Goal: Transaction & Acquisition: Book appointment/travel/reservation

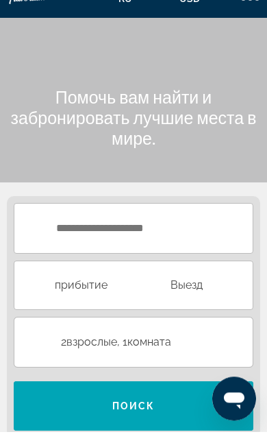
scroll to position [12, 0]
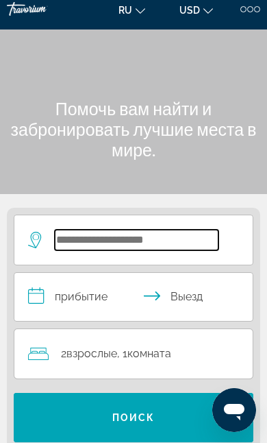
click at [196, 235] on input "Search hotel destination" at bounding box center [137, 240] width 164 height 21
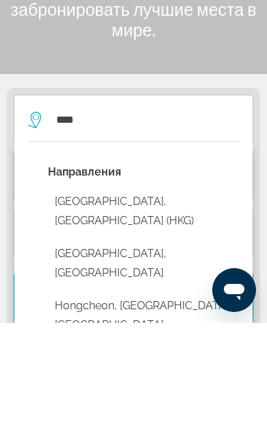
click at [224, 309] on button "[GEOGRAPHIC_DATA], [GEOGRAPHIC_DATA] (HKG)" at bounding box center [143, 331] width 191 height 45
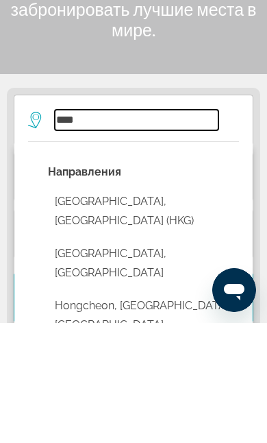
type input "**********"
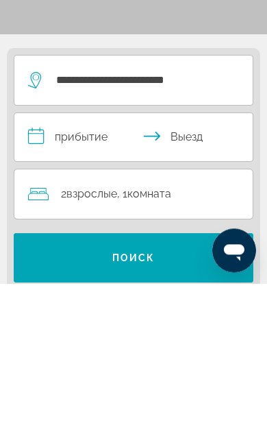
click at [136, 273] on input "**********" at bounding box center [136, 299] width 244 height 52
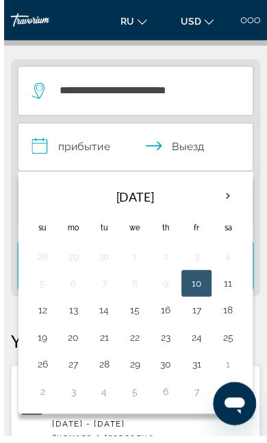
scroll to position [192, 0]
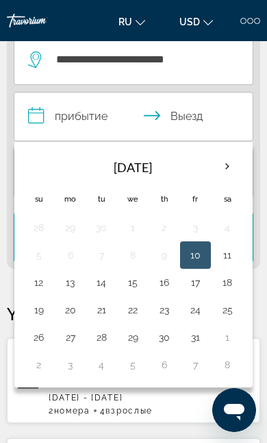
click at [240, 163] on th "Next month" at bounding box center [228, 167] width 30 height 30
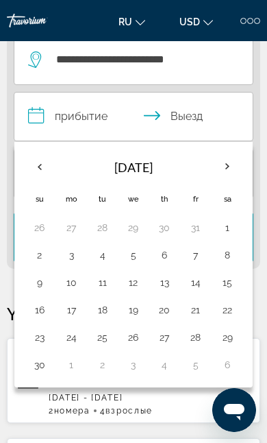
click at [78, 248] on button "3" at bounding box center [71, 255] width 16 height 19
click at [48, 282] on button "9" at bounding box center [39, 282] width 17 height 19
type input "**********"
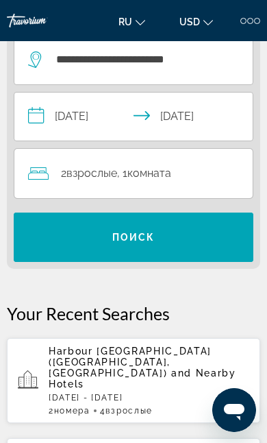
click at [197, 239] on span "Search" at bounding box center [134, 237] width 240 height 33
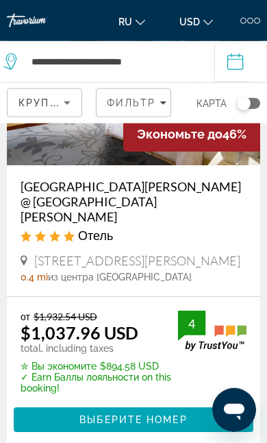
scroll to position [154, 0]
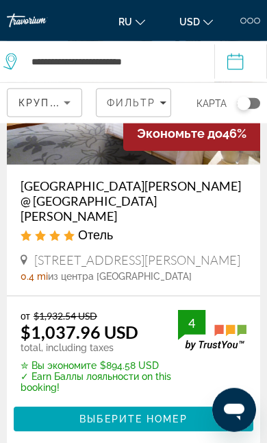
click at [97, 414] on span "Выберите номер" at bounding box center [134, 419] width 108 height 11
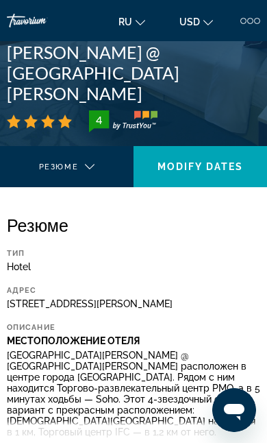
scroll to position [309, 0]
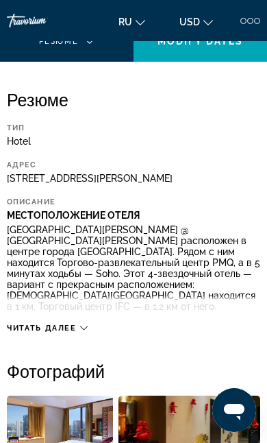
click at [12, 326] on span "Читать далее" at bounding box center [42, 328] width 70 height 9
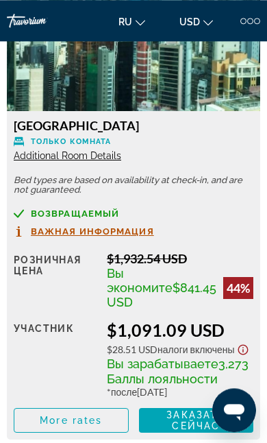
scroll to position [2765, 0]
click at [38, 161] on span "Additional Room Details" at bounding box center [68, 155] width 108 height 11
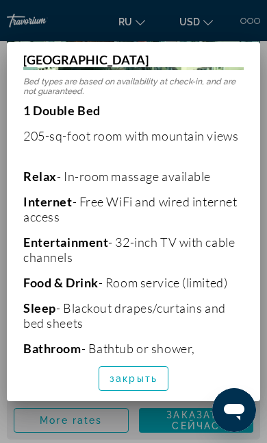
scroll to position [311, 0]
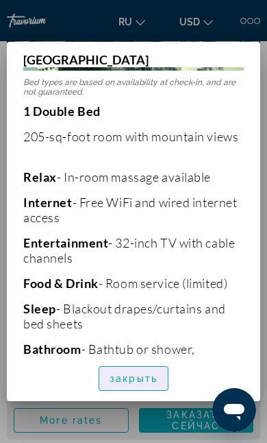
click at [149, 384] on span "закрыть" at bounding box center [134, 378] width 48 height 11
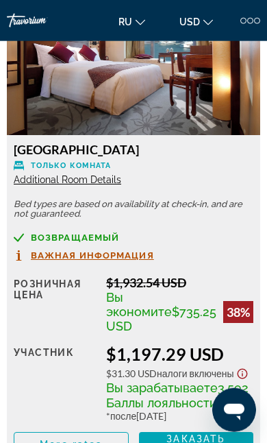
scroll to position [3257, 0]
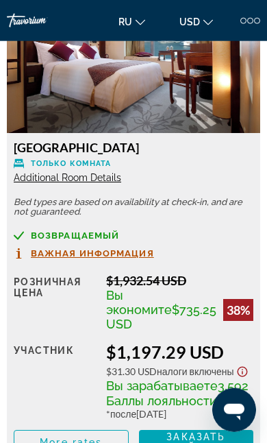
click at [45, 258] on span "Важная информация" at bounding box center [92, 253] width 123 height 9
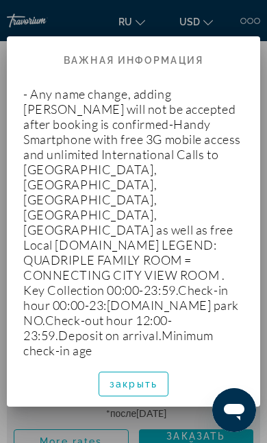
click at [104, 387] on span "button" at bounding box center [133, 384] width 69 height 33
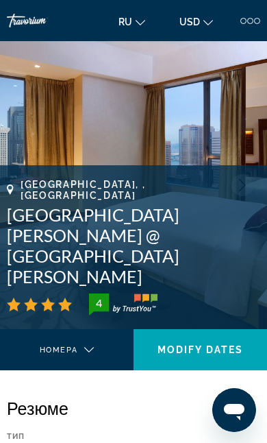
scroll to position [3257, 0]
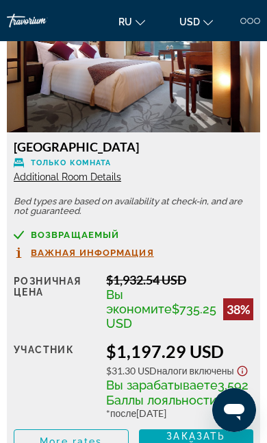
click at [37, 182] on span "Additional Room Details" at bounding box center [68, 176] width 108 height 11
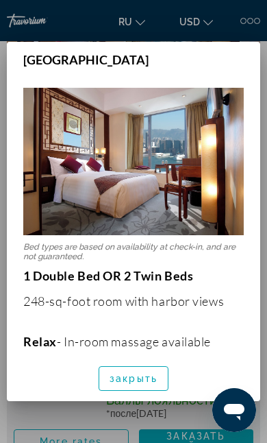
scroll to position [0, 0]
click at [115, 384] on span "закрыть" at bounding box center [134, 378] width 48 height 11
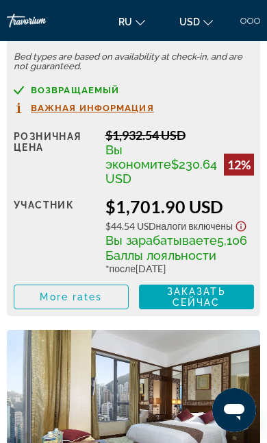
scroll to position [4922, 0]
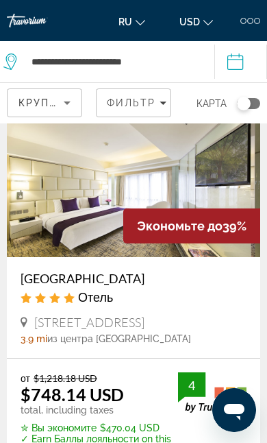
scroll to position [508, 0]
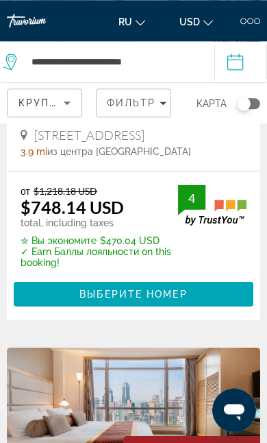
click at [71, 282] on span "Main content" at bounding box center [134, 294] width 240 height 33
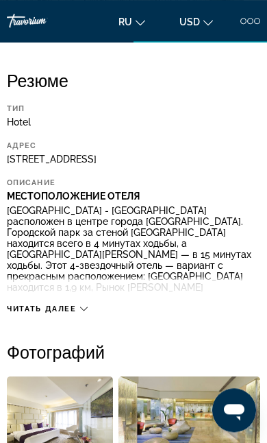
scroll to position [323, 0]
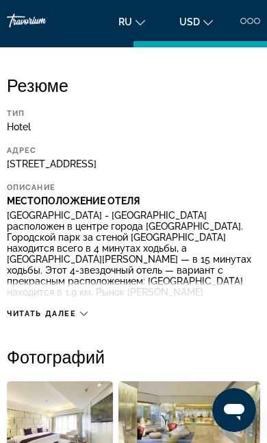
click at [10, 318] on span "Читать далее" at bounding box center [42, 313] width 70 height 9
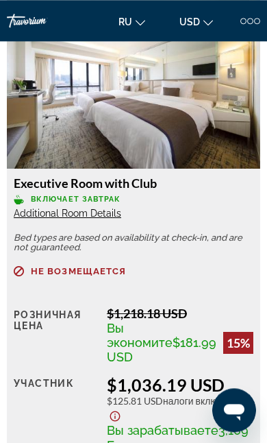
scroll to position [2770, 0]
click at [28, 219] on span "Additional Room Details" at bounding box center [68, 213] width 108 height 11
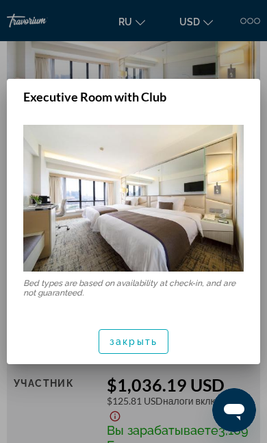
scroll to position [0, 0]
click at [121, 344] on span "закрыть" at bounding box center [134, 341] width 48 height 11
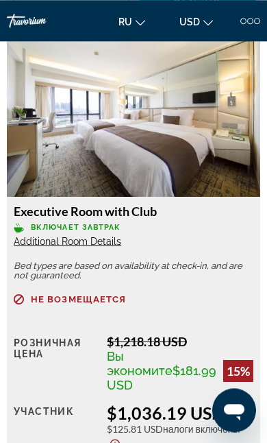
scroll to position [2739, 0]
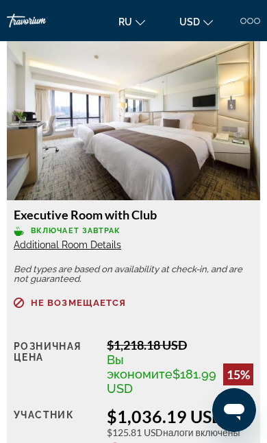
click at [27, 250] on span "Additional Room Details" at bounding box center [68, 244] width 108 height 11
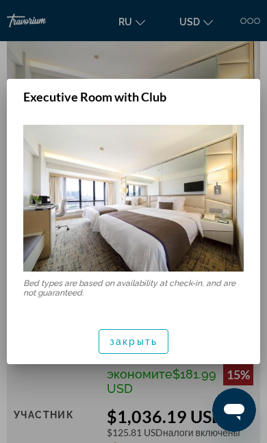
scroll to position [0, 0]
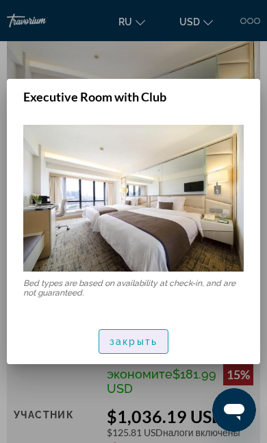
click at [112, 351] on span "button" at bounding box center [133, 341] width 69 height 33
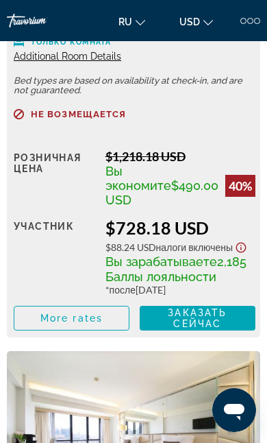
scroll to position [2417, 0]
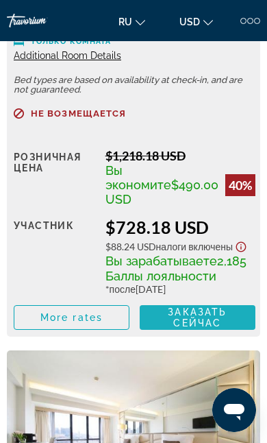
click at [212, 329] on span "Заказать сейчас" at bounding box center [197, 318] width 59 height 22
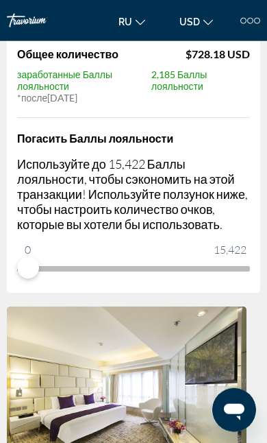
scroll to position [222, 0]
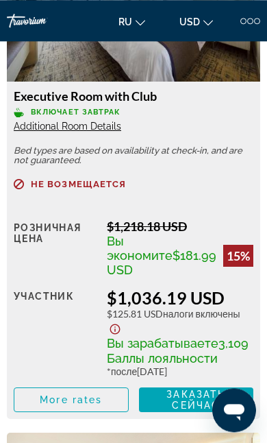
scroll to position [2410, 0]
click at [44, 132] on span "Additional Room Details" at bounding box center [68, 126] width 108 height 11
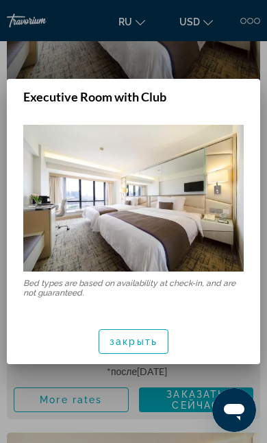
scroll to position [0, 0]
click at [25, 392] on div at bounding box center [133, 221] width 267 height 443
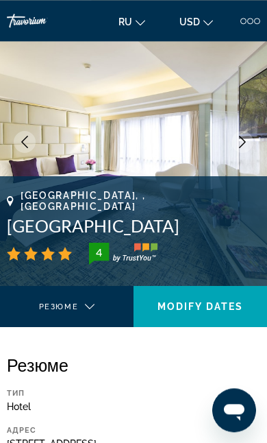
scroll to position [27, 0]
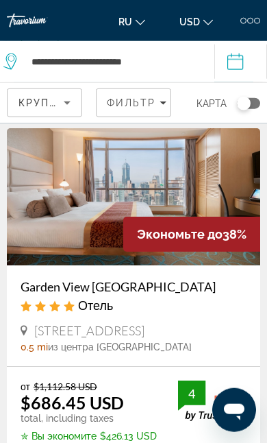
scroll to position [914, 0]
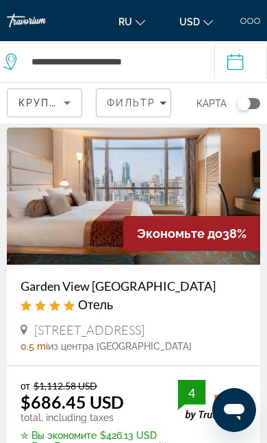
click at [47, 221] on img "Main content" at bounding box center [134, 196] width 254 height 137
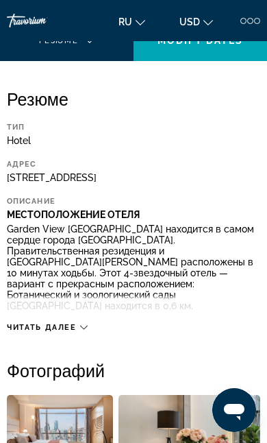
scroll to position [309, 0]
click at [12, 332] on span "Читать далее" at bounding box center [42, 327] width 70 height 9
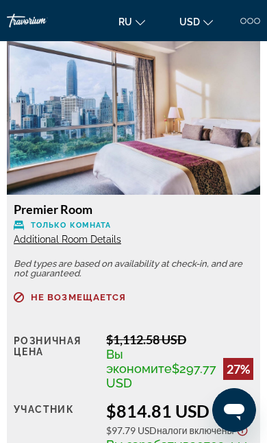
scroll to position [3790, 0]
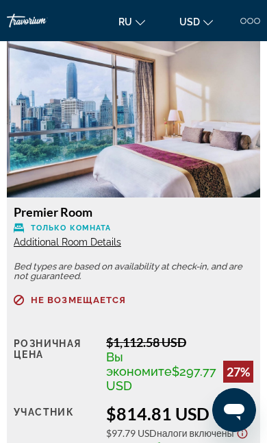
click at [22, 248] on span "Additional Room Details" at bounding box center [68, 242] width 108 height 11
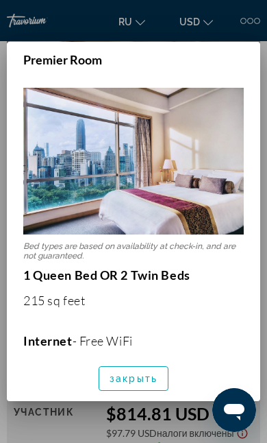
scroll to position [0, 0]
click at [115, 384] on span "закрыть" at bounding box center [134, 378] width 48 height 11
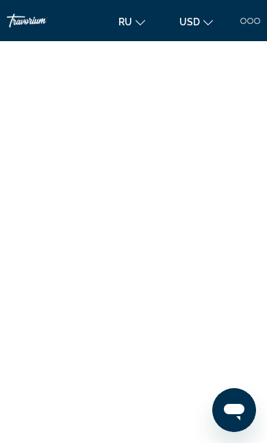
scroll to position [7124, 0]
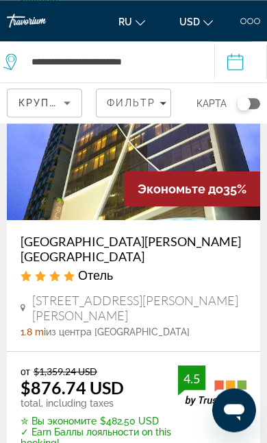
scroll to position [2202, 0]
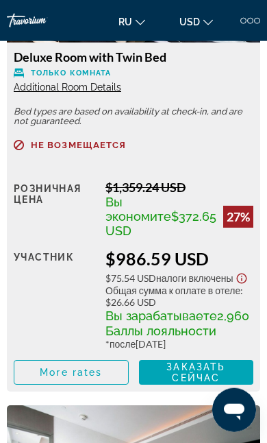
scroll to position [4495, 0]
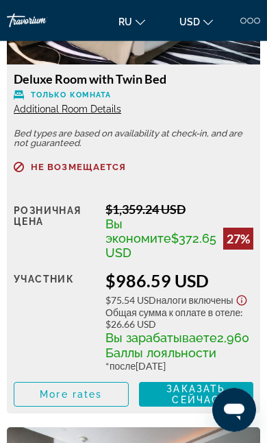
click at [24, 115] on span "Additional Room Details" at bounding box center [68, 109] width 108 height 11
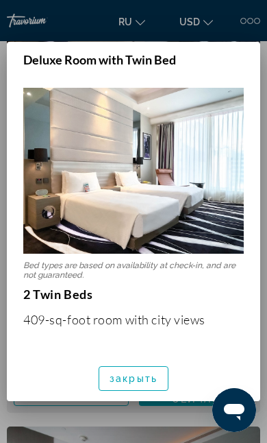
click at [148, 384] on span "закрыть" at bounding box center [134, 378] width 48 height 11
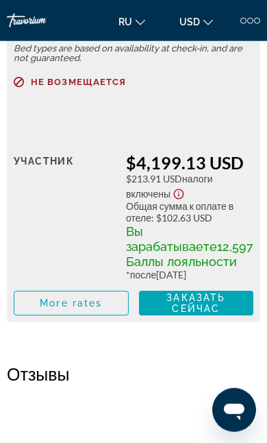
scroll to position [6049, 0]
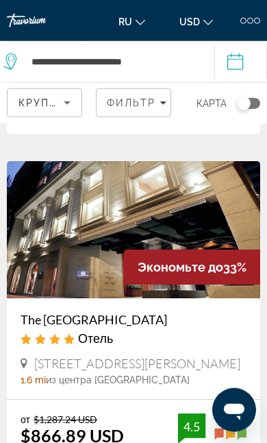
scroll to position [2584, 0]
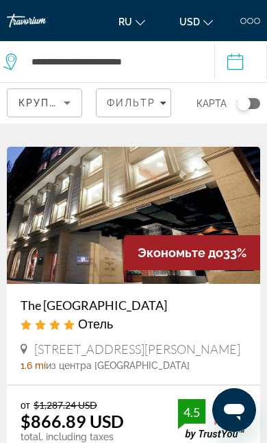
click at [29, 247] on img "Main content" at bounding box center [134, 215] width 254 height 137
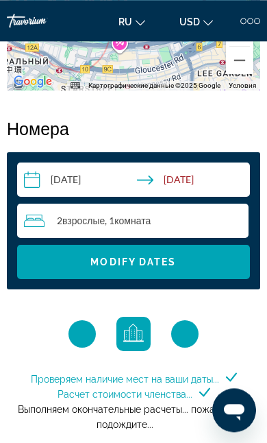
scroll to position [1492, 0]
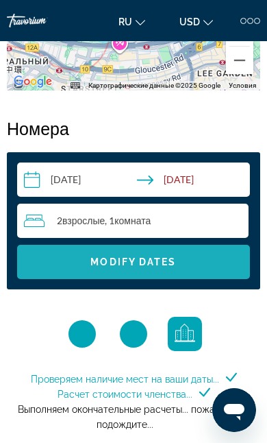
click at [63, 266] on span "Search widget" at bounding box center [133, 262] width 233 height 33
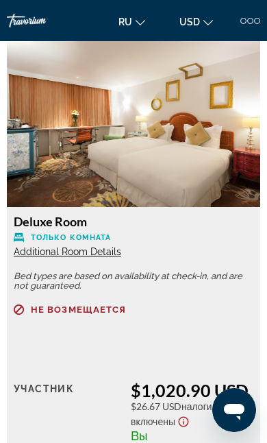
scroll to position [4360, 0]
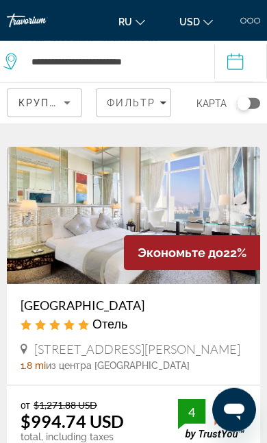
scroll to position [4752, 0]
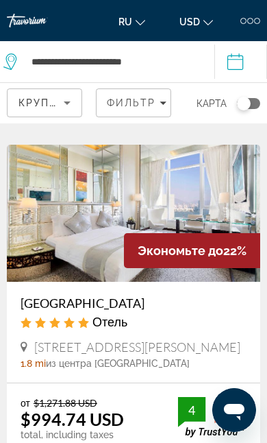
click at [36, 194] on img "Main content" at bounding box center [134, 213] width 254 height 137
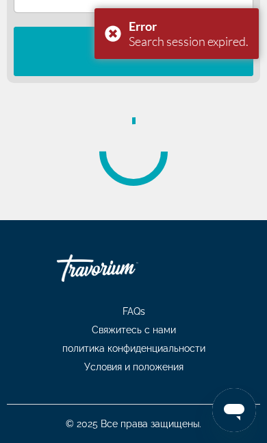
scroll to position [29, 0]
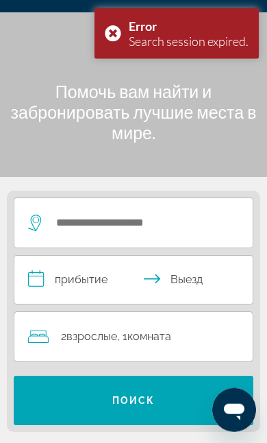
click at [14, 405] on span "Search" at bounding box center [134, 400] width 240 height 33
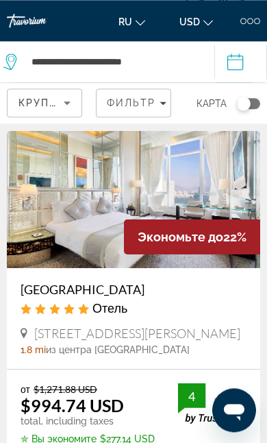
scroll to position [4765, 0]
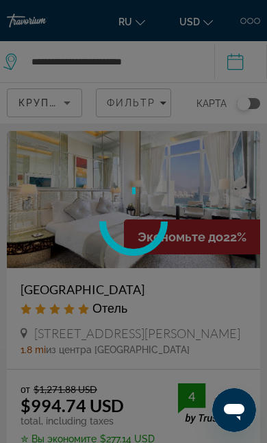
scroll to position [29, 0]
